Goal: Find specific page/section: Find specific page/section

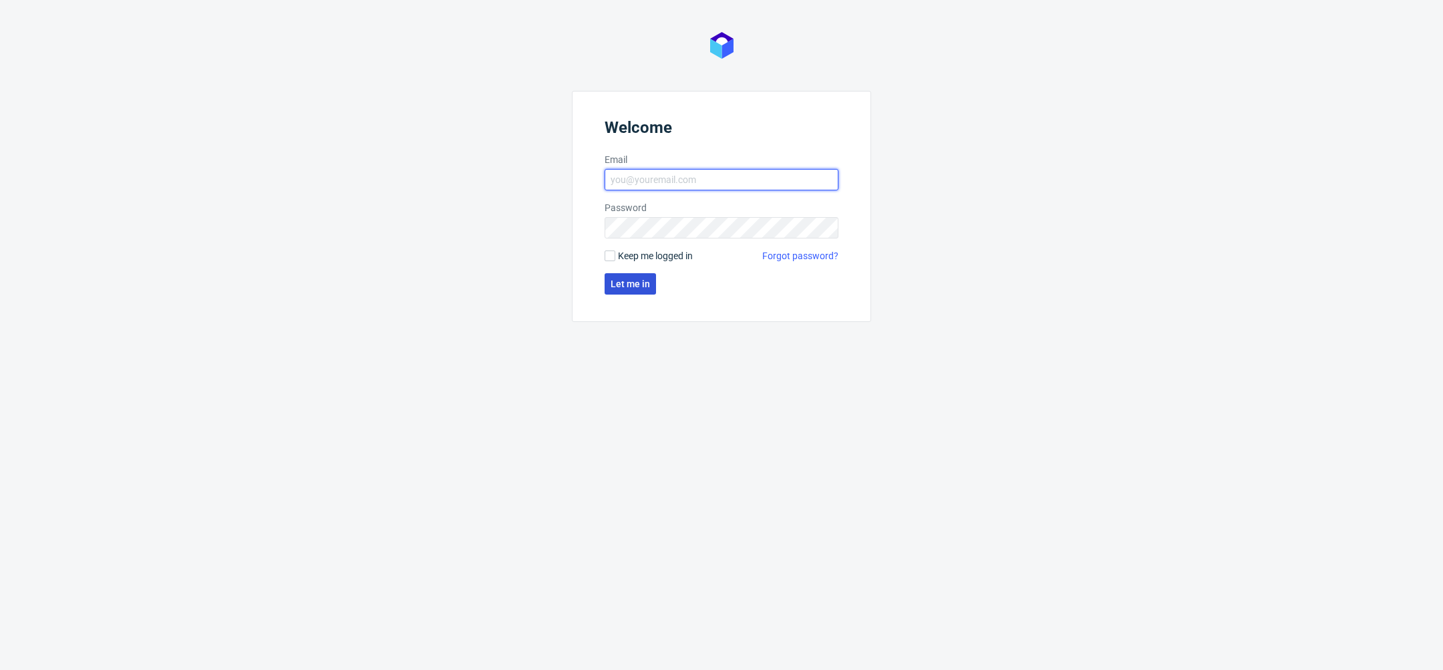
type input "[PERSON_NAME][EMAIL_ADDRESS][DOMAIN_NAME]"
click at [647, 287] on span "Let me in" at bounding box center [630, 283] width 39 height 9
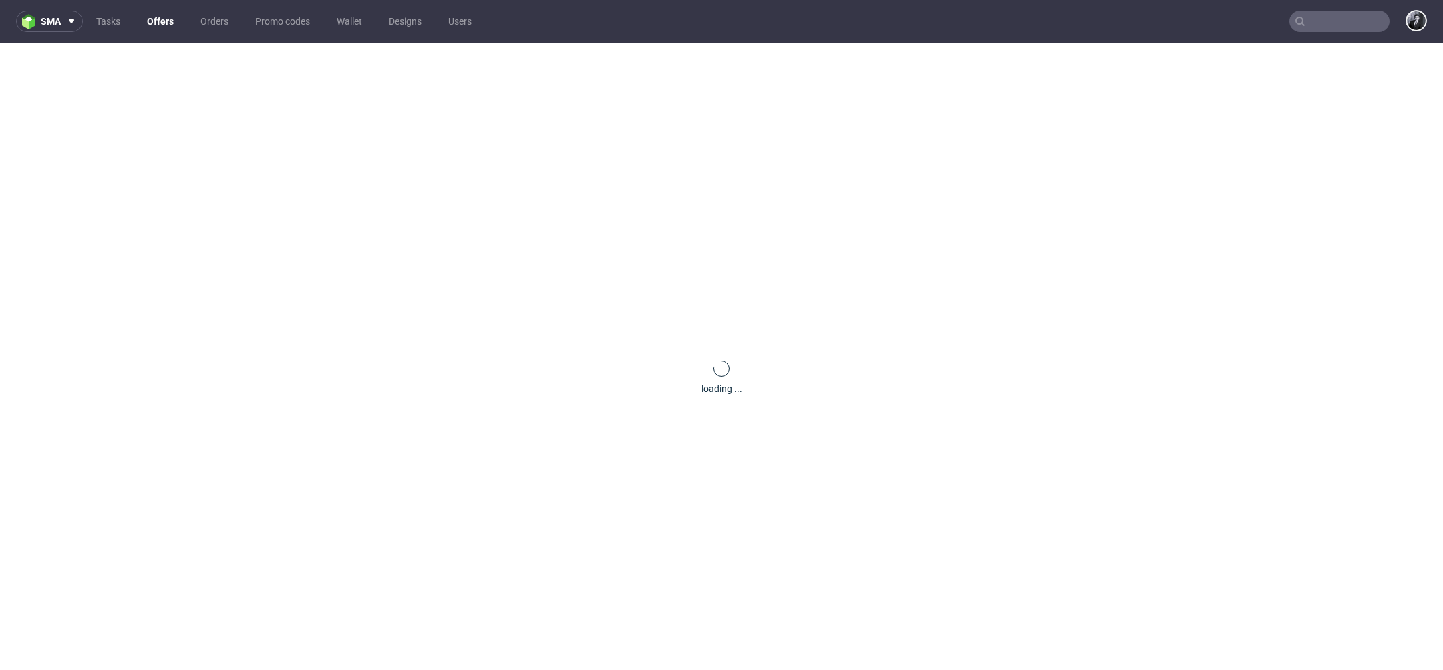
click at [1336, 28] on input "text" at bounding box center [1340, 21] width 100 height 21
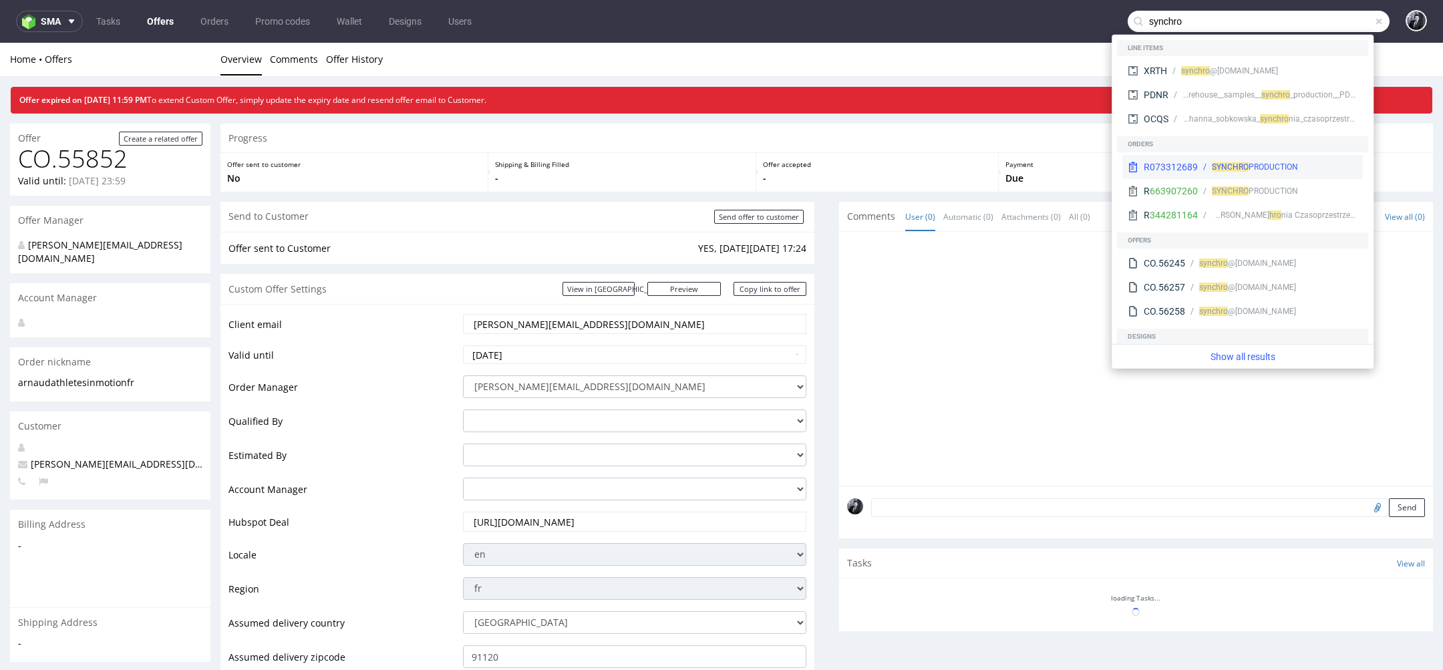
type input "synchro"
click at [1320, 174] on div "R073312689 SYNCHRO PRODUCTION" at bounding box center [1243, 167] width 241 height 24
